Goal: Communication & Community: Answer question/provide support

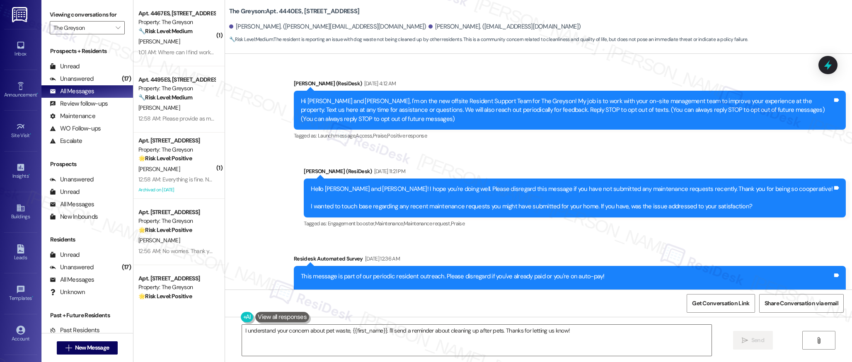
scroll to position [1904, 0]
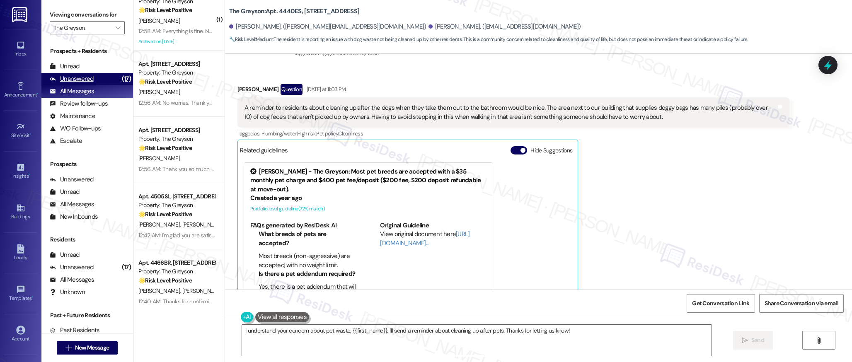
click at [73, 79] on div "Unanswered" at bounding box center [72, 79] width 44 height 9
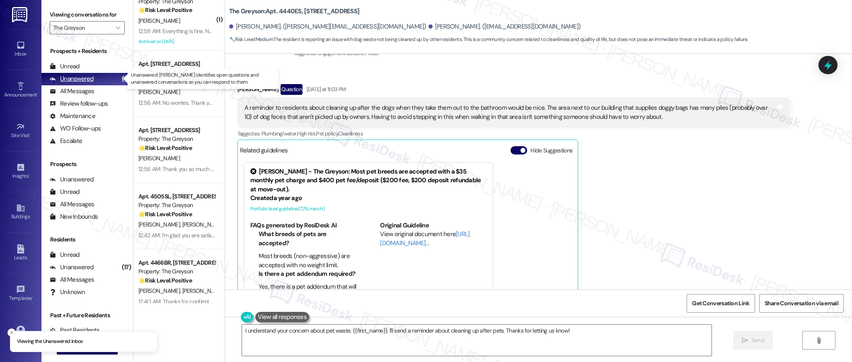
scroll to position [0, 0]
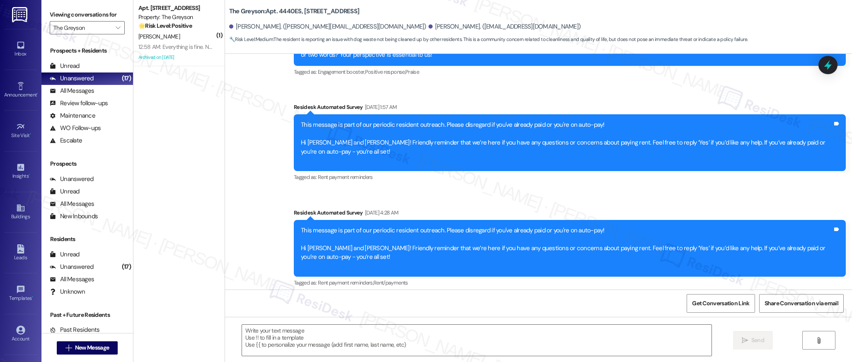
type textarea "Fetching suggested responses. Please feel free to read through the conversation…"
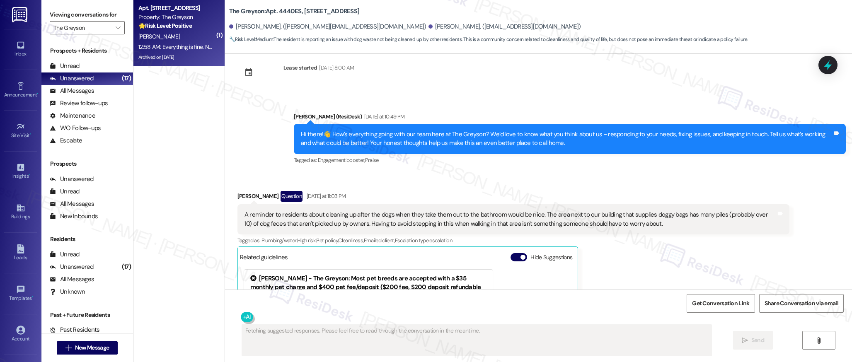
scroll to position [1904, 0]
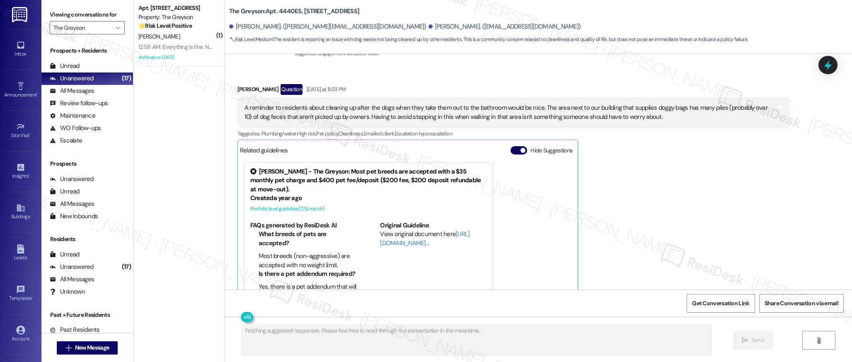
click at [188, 47] on div "12:58 AM: Everything is fine. No issues right now. I appreciate the way the out…" at bounding box center [301, 46] width 326 height 7
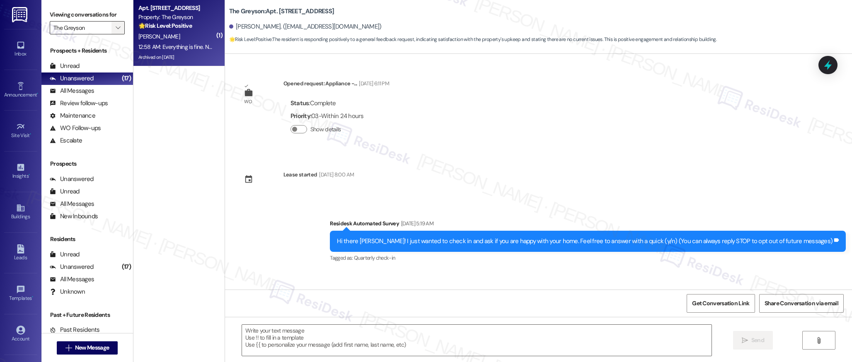
scroll to position [9633, 0]
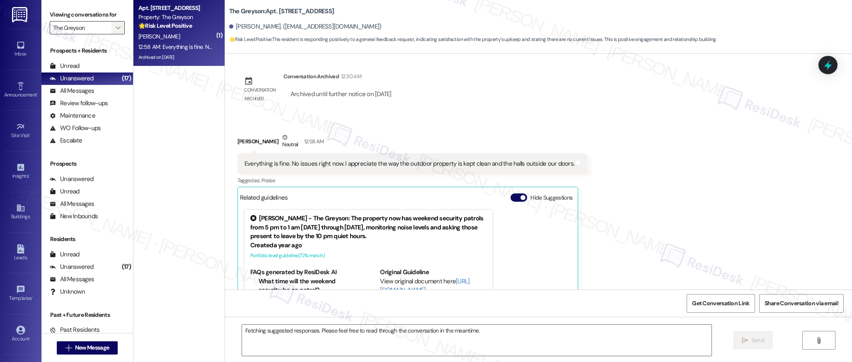
click at [116, 27] on icon "" at bounding box center [118, 27] width 5 height 7
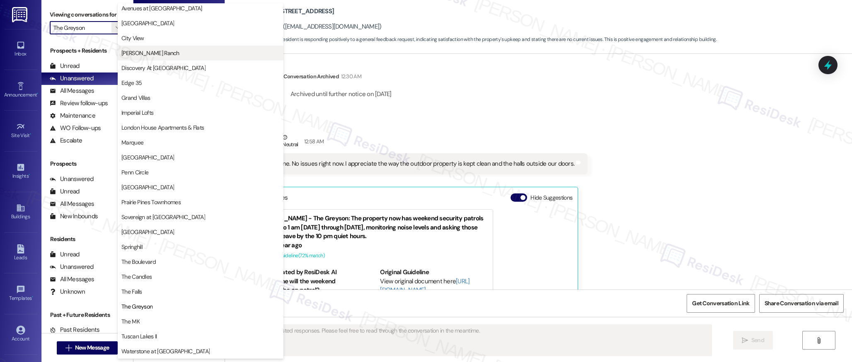
scroll to position [0, 0]
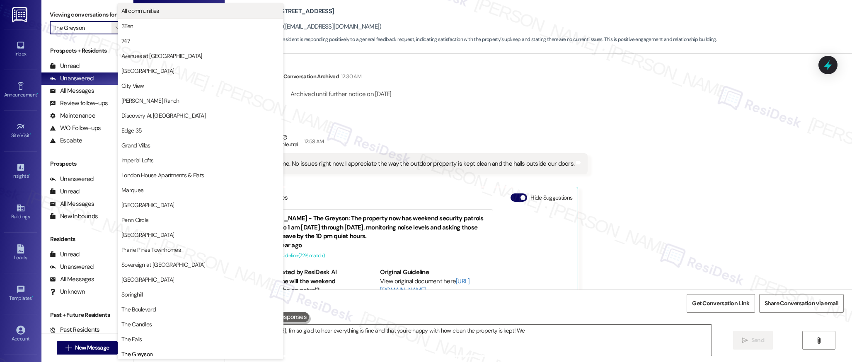
type textarea "Hi {{first_name}}, I'm so glad to hear everything is fine and that you're happy…"
click at [169, 12] on span "All communities" at bounding box center [200, 11] width 158 height 8
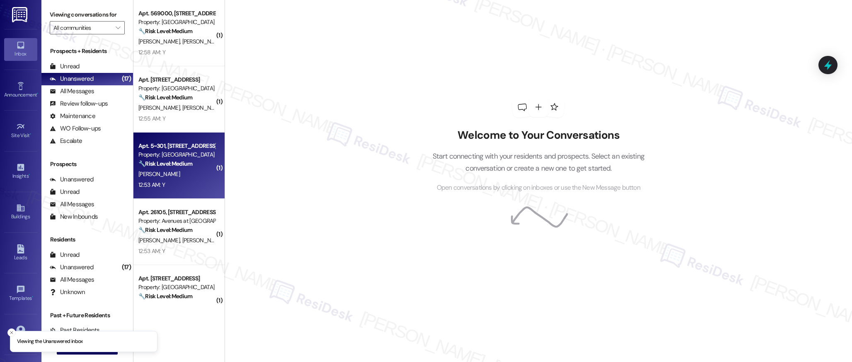
click at [189, 190] on div "Apt. 5~[GEOGRAPHIC_DATA][STREET_ADDRESS][US_STATE] Property: Penn Circle 🔧 Risk…" at bounding box center [178, 166] width 91 height 66
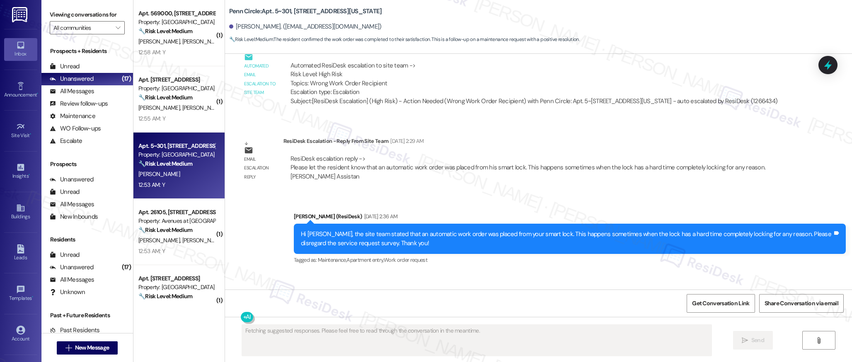
scroll to position [1227, 0]
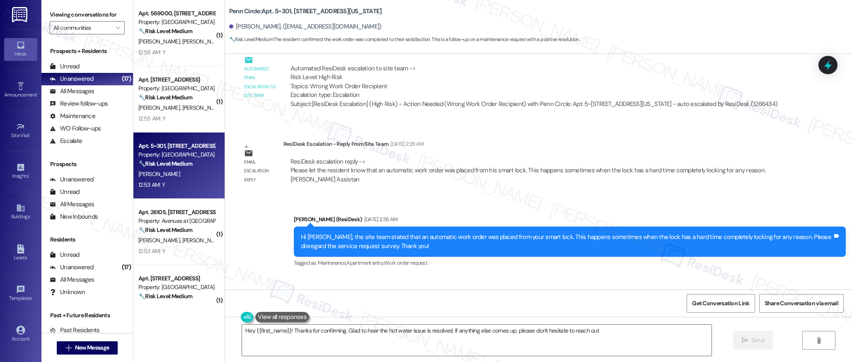
type textarea "Hey {{first_name}}! Thanks for confirming. Glad to hear the hot water issue is …"
click at [19, 334] on icon at bounding box center [20, 330] width 9 height 9
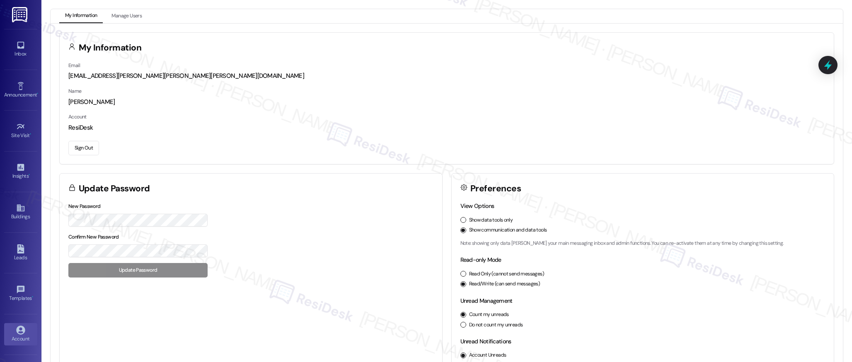
click at [87, 148] on button "Sign Out" at bounding box center [83, 148] width 31 height 15
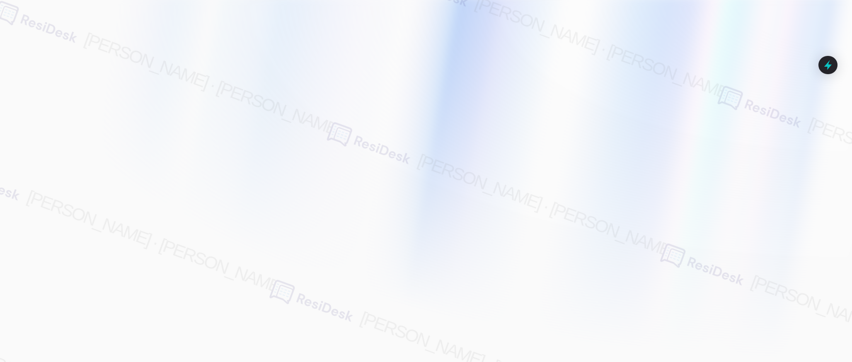
type input "[EMAIL_ADDRESS][PERSON_NAME][PERSON_NAME][PERSON_NAME][DOMAIN_NAME]"
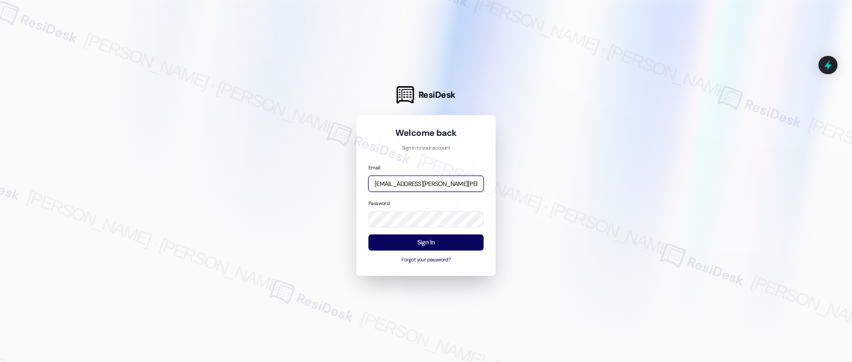
click at [412, 182] on input "[EMAIL_ADDRESS][PERSON_NAME][PERSON_NAME][PERSON_NAME][DOMAIN_NAME]" at bounding box center [425, 184] width 115 height 16
type input "automated-surveys-affinity_property-resen.two@affinity_[DOMAIN_NAME]"
